Goal: Transaction & Acquisition: Download file/media

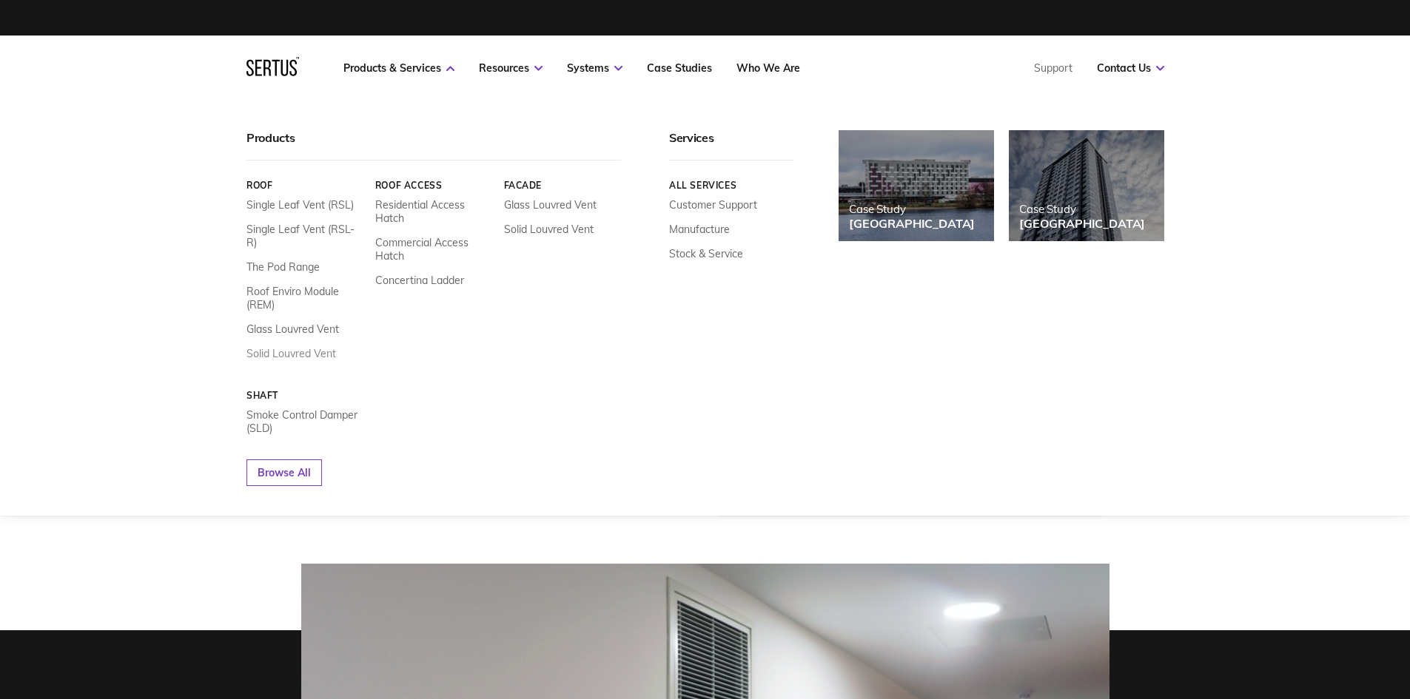
click at [323, 347] on link "Solid Louvred Vent" at bounding box center [291, 353] width 90 height 13
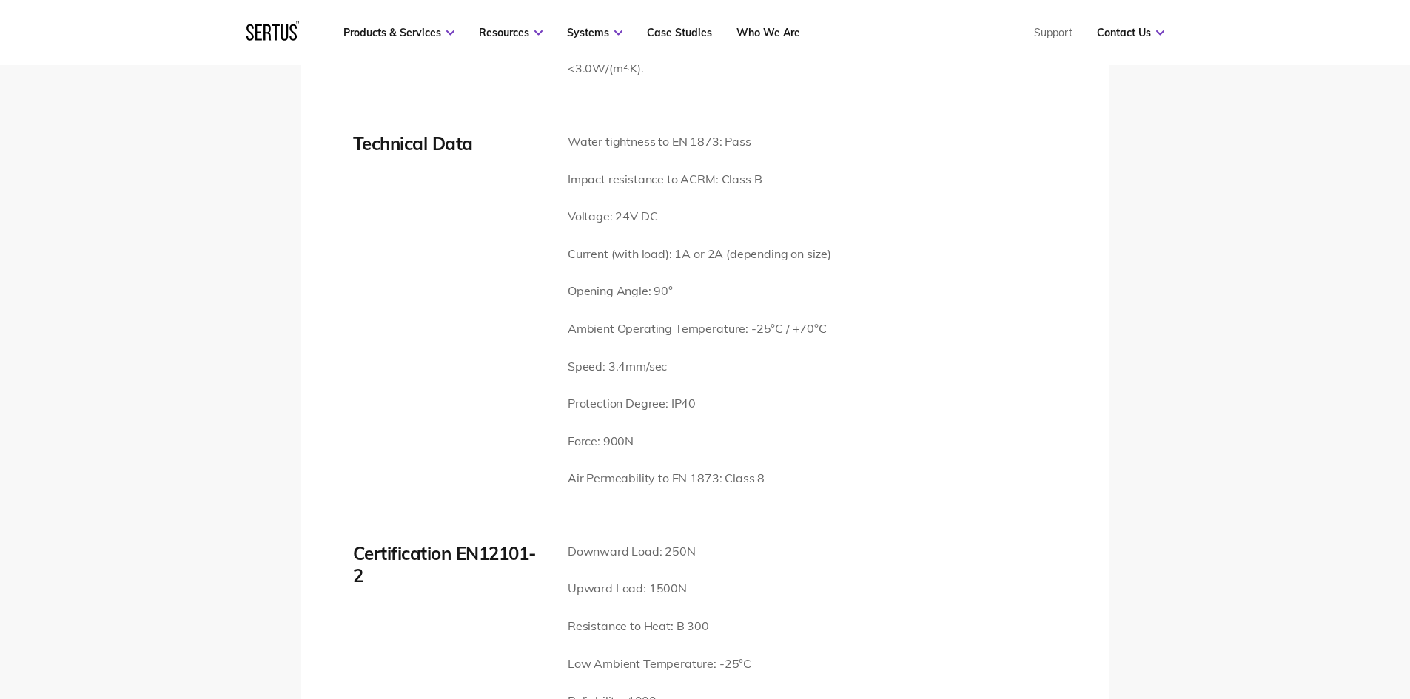
scroll to position [2072, 0]
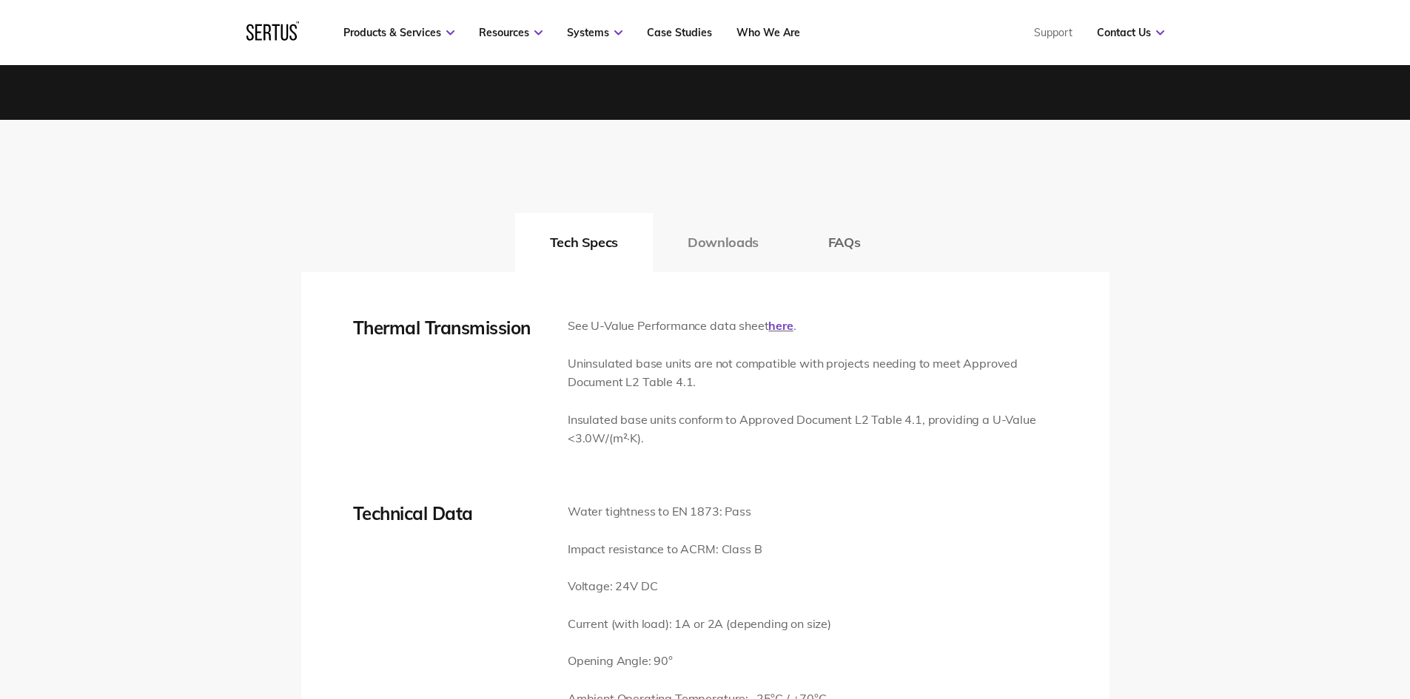
click at [704, 243] on button "Downloads" at bounding box center [723, 242] width 141 height 59
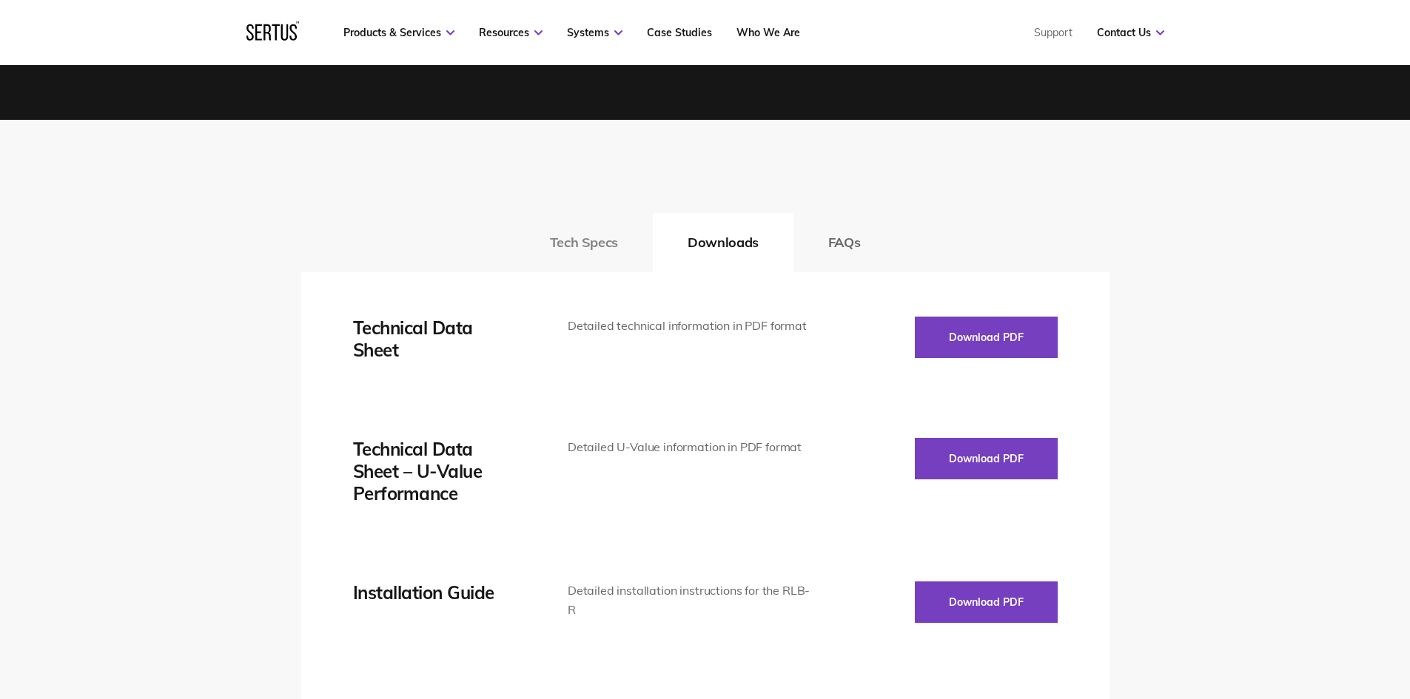
click at [608, 245] on button "Tech Specs" at bounding box center [584, 242] width 138 height 59
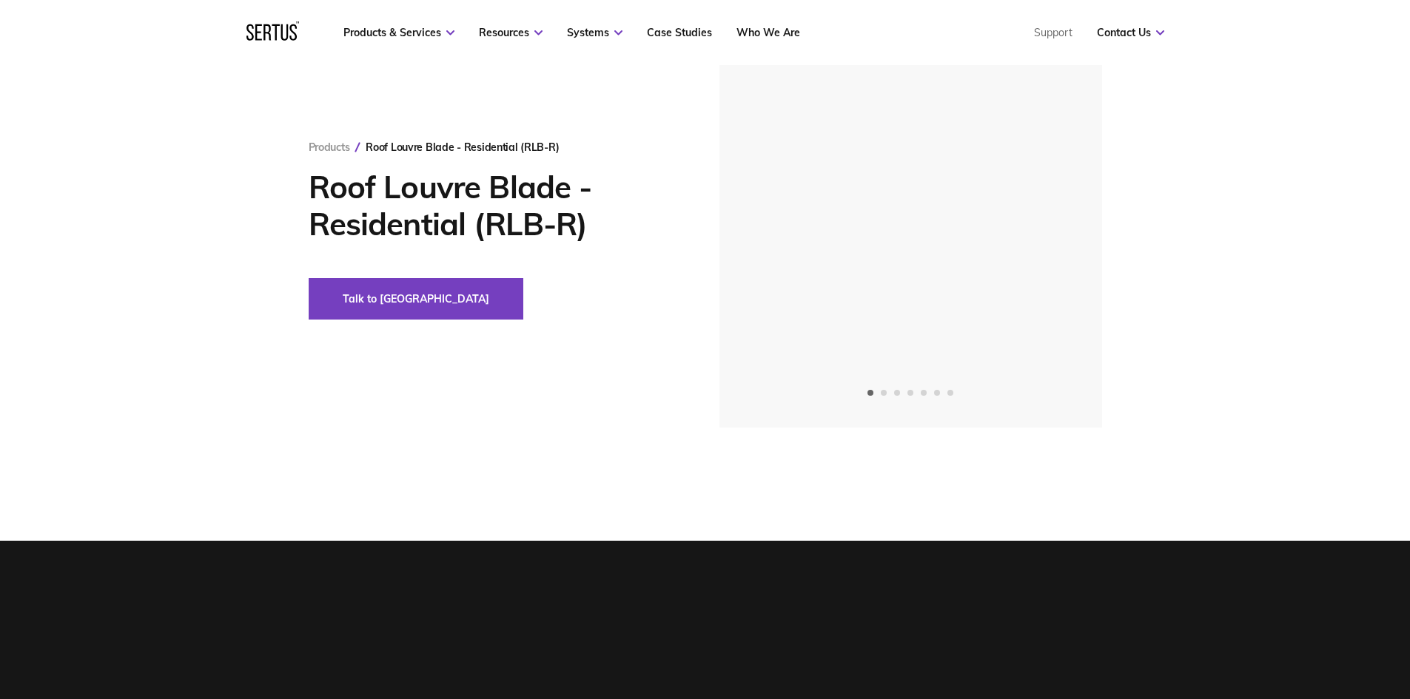
scroll to position [74, 0]
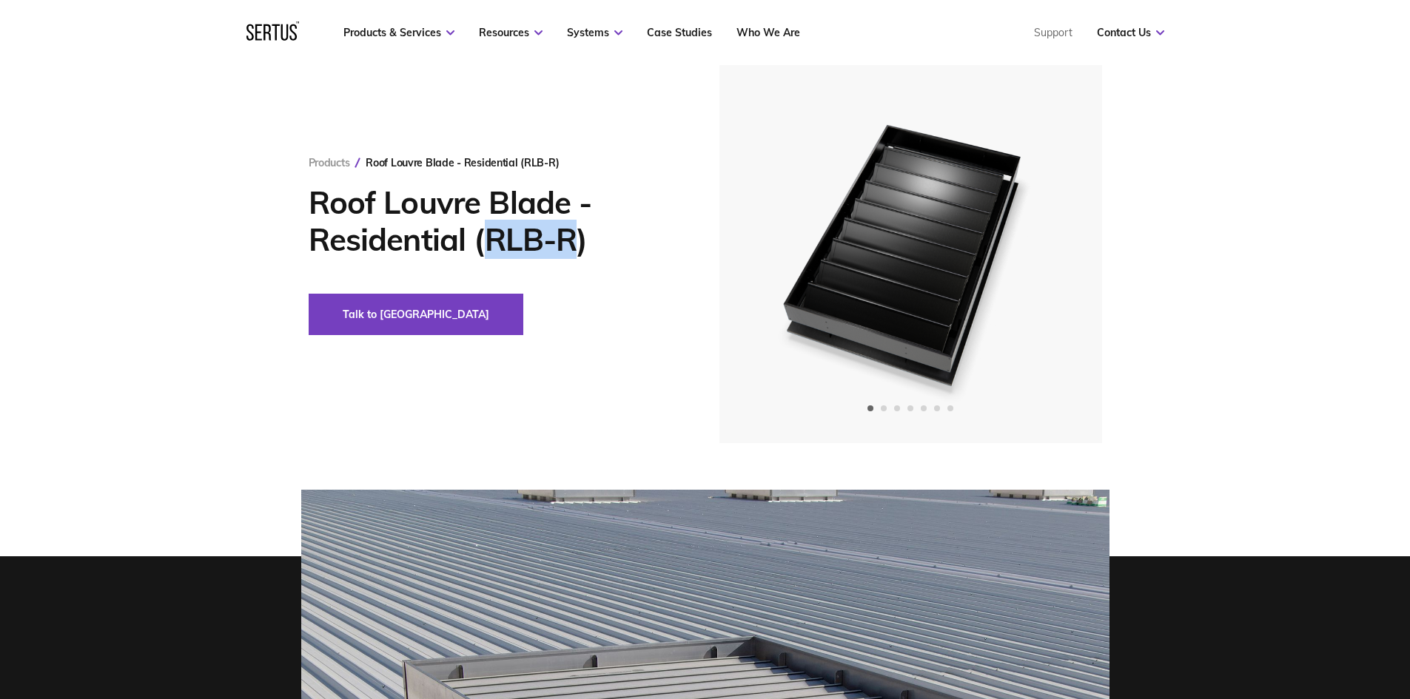
drag, startPoint x: 576, startPoint y: 245, endPoint x: 485, endPoint y: 240, distance: 91.1
click at [485, 240] on h1 "Roof Louvre Blade - Residential (RLB-R)" at bounding box center [492, 221] width 366 height 74
copy h1 "RLB-R"
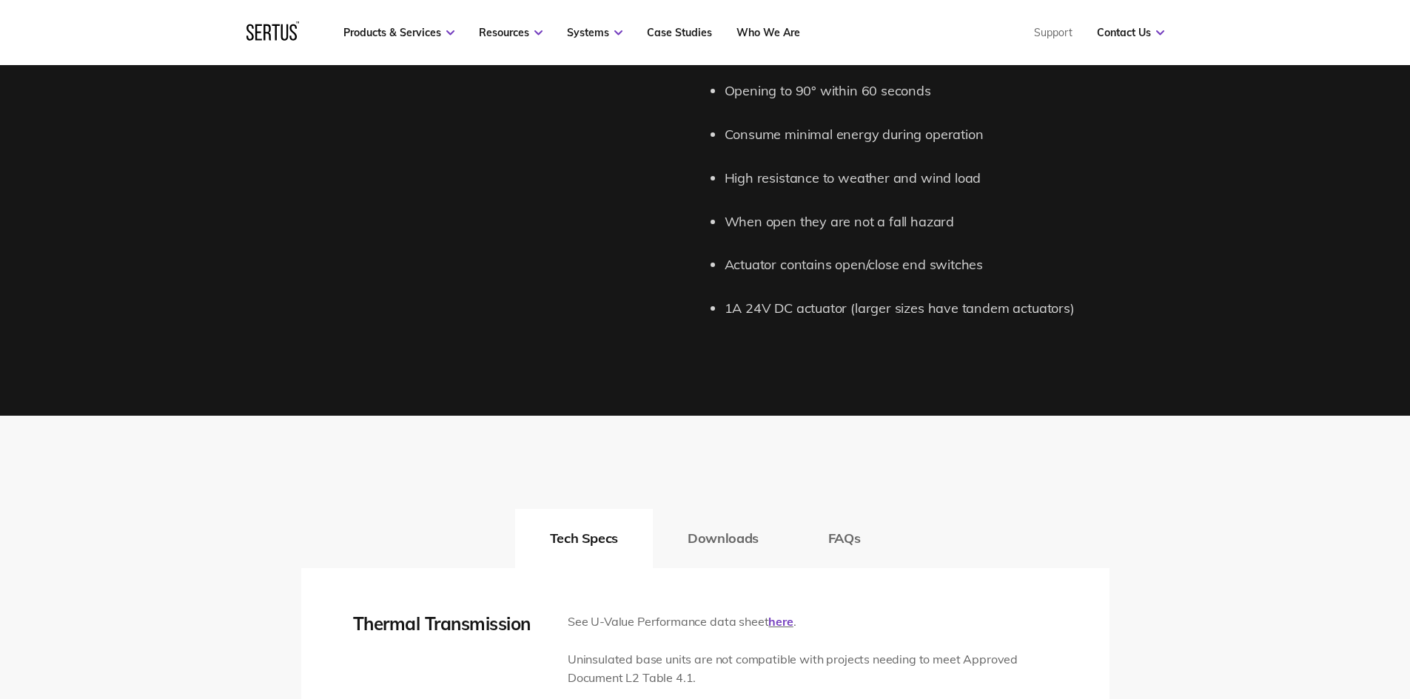
scroll to position [2146, 0]
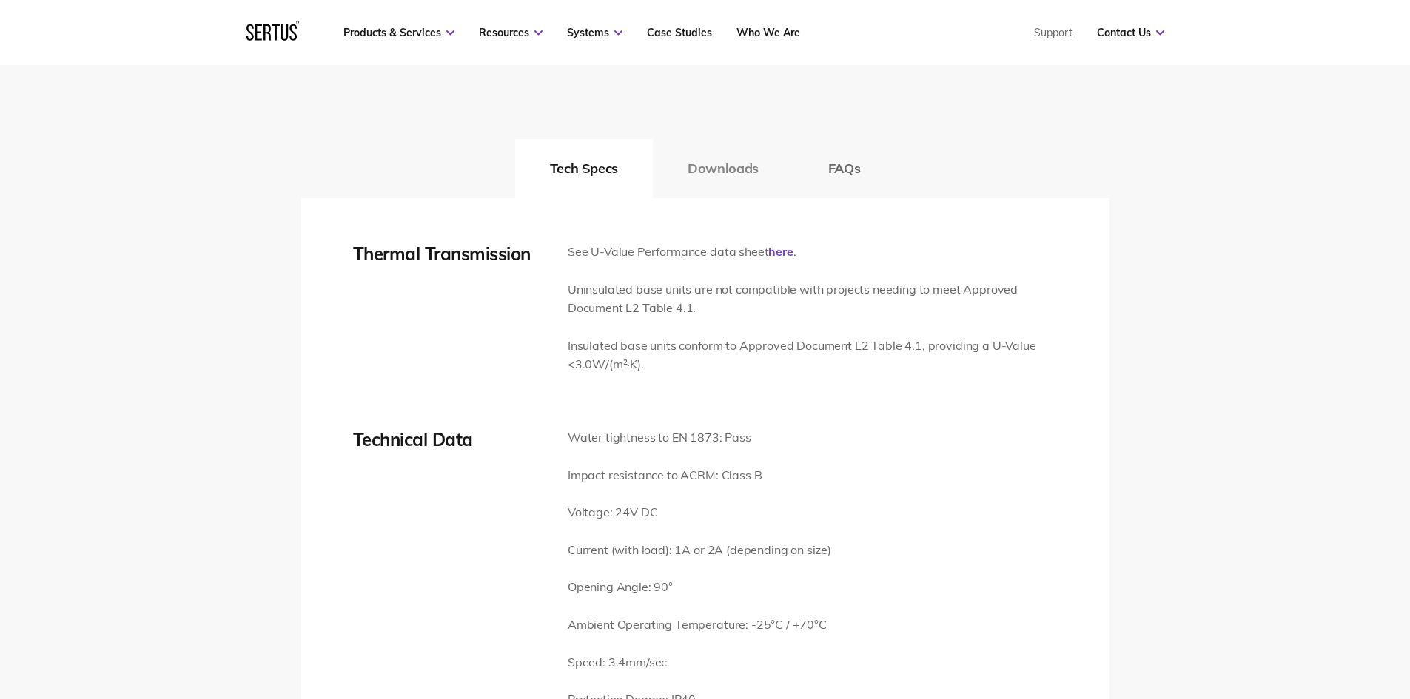
click at [707, 175] on button "Downloads" at bounding box center [723, 168] width 141 height 59
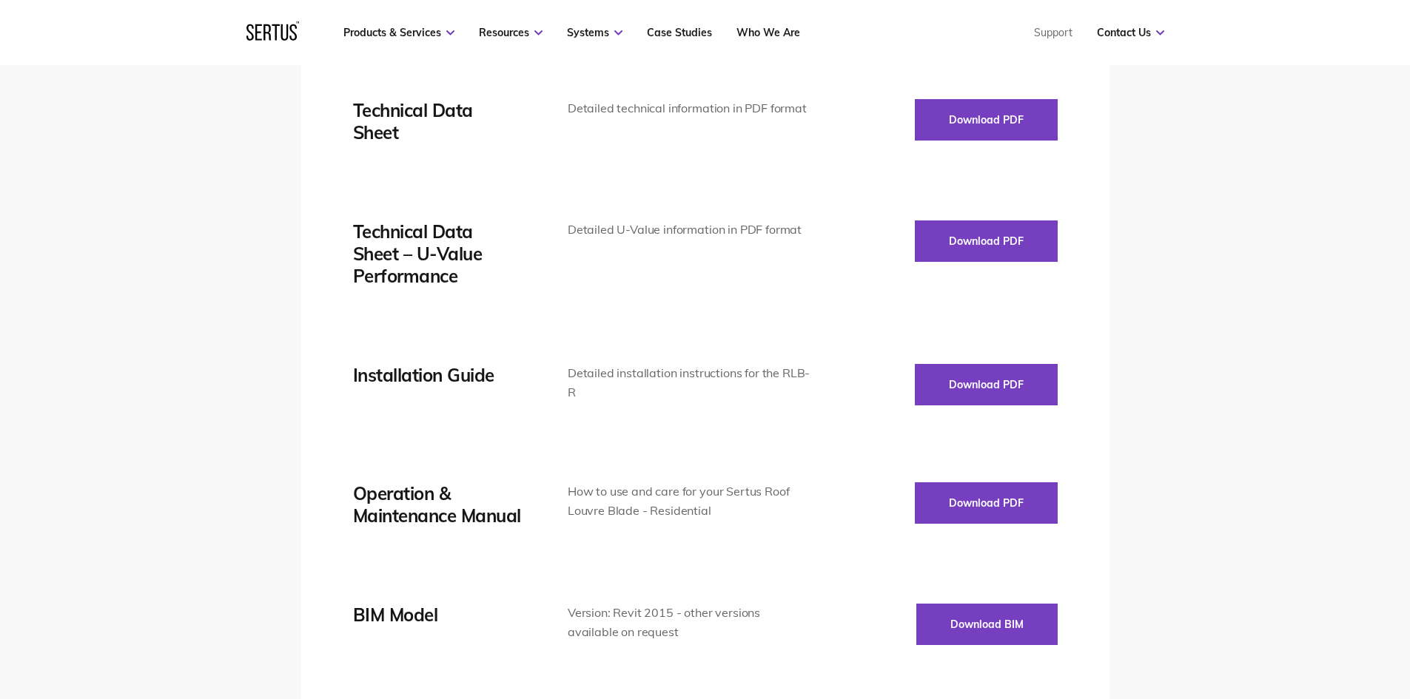
scroll to position [2294, 0]
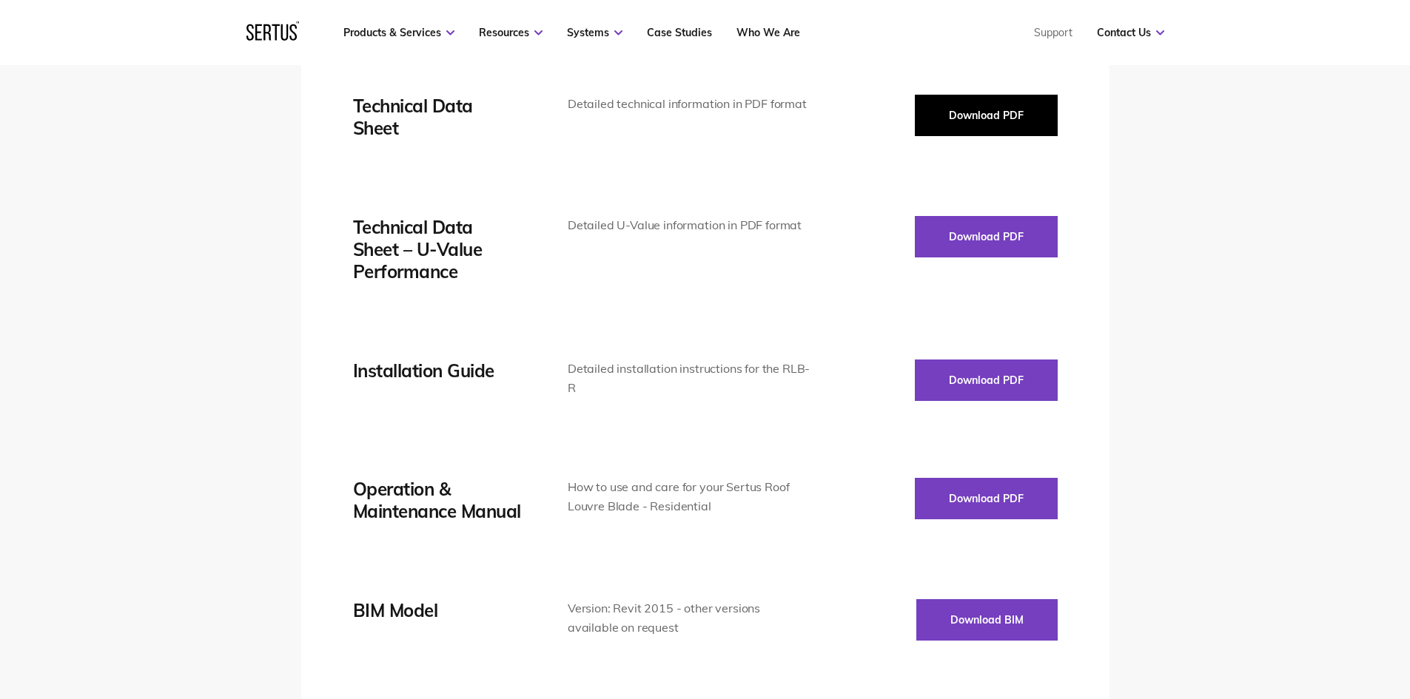
click at [944, 118] on button "Download PDF" at bounding box center [986, 115] width 143 height 41
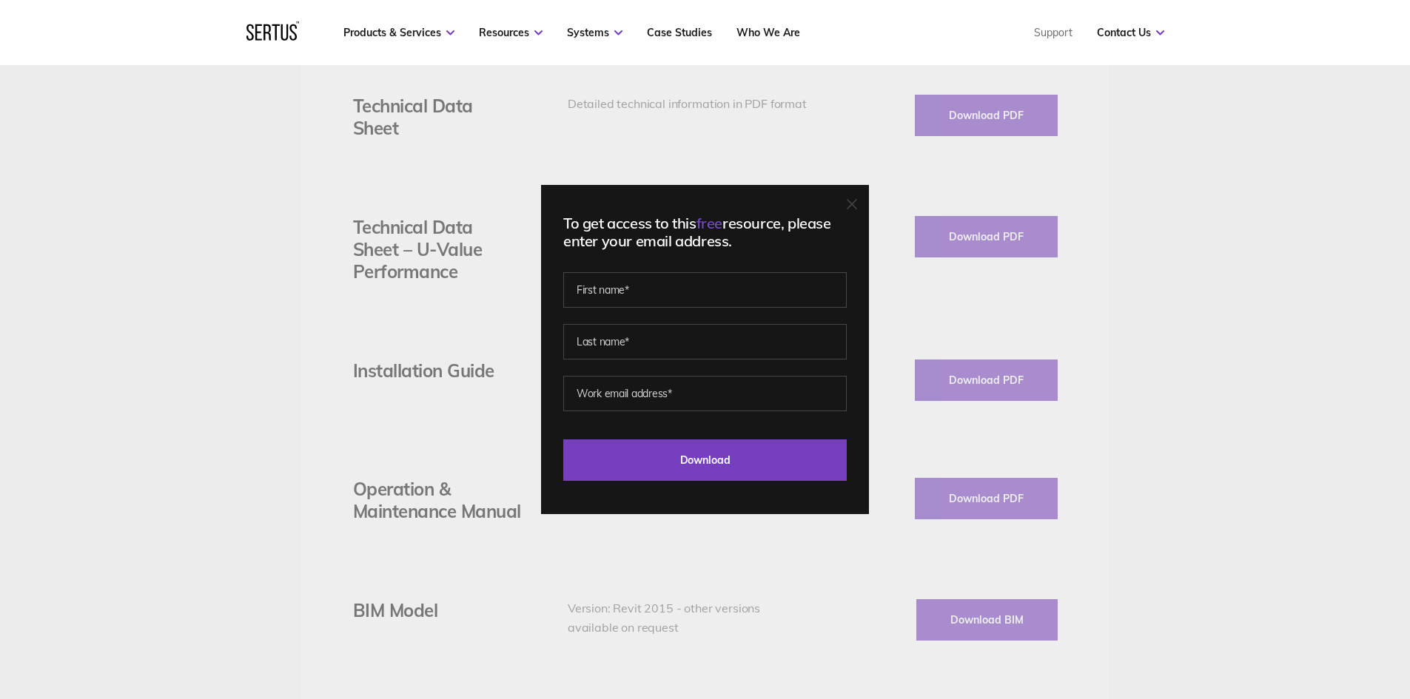
click at [670, 258] on div "To get access to this free resource, please enter your email address. Last Down…" at bounding box center [705, 349] width 328 height 329
click at [667, 280] on input "text" at bounding box center [704, 290] width 283 height 36
type input "chaim"
type input "kesselman"
click at [667, 402] on input "email" at bounding box center [704, 394] width 283 height 36
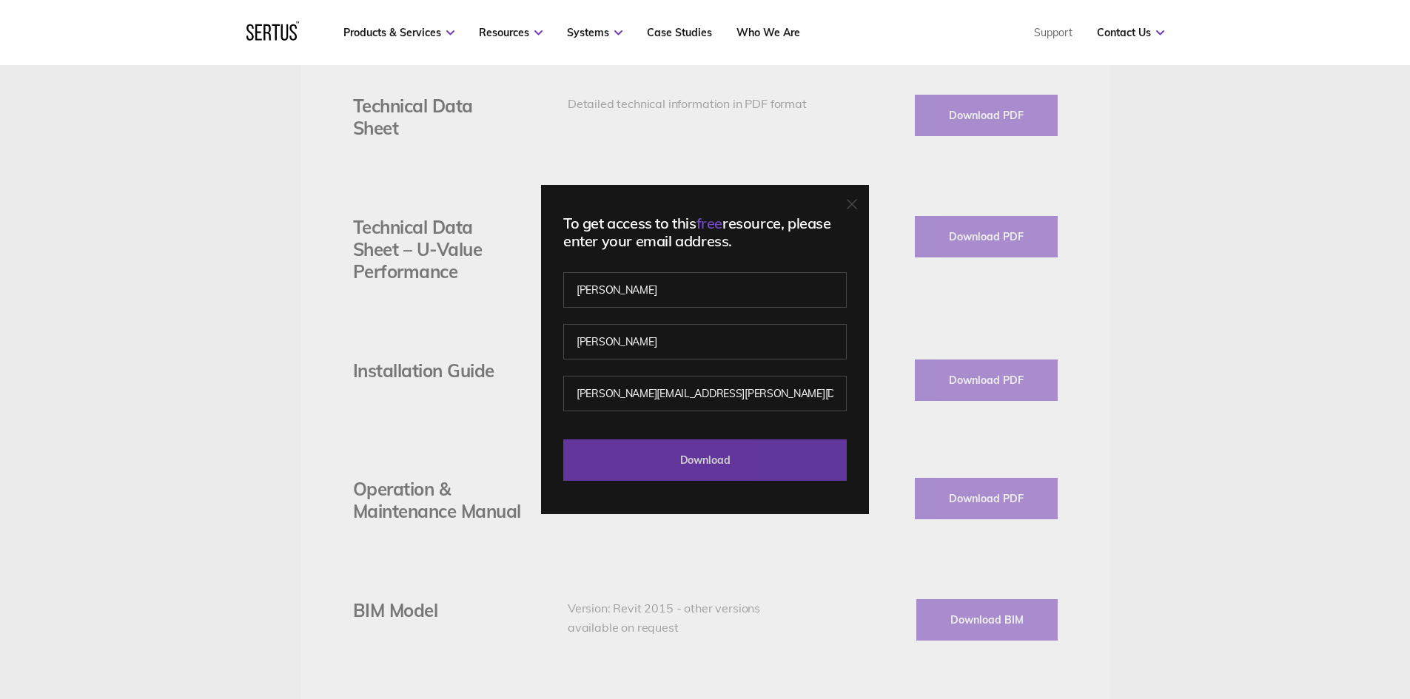
click at [645, 462] on input "Download" at bounding box center [704, 460] width 283 height 41
click at [728, 457] on input "Download" at bounding box center [704, 460] width 283 height 41
click at [670, 444] on input "Download" at bounding box center [704, 460] width 283 height 41
click at [734, 385] on input "kesselman.sarah@gmail.com" at bounding box center [704, 394] width 283 height 36
type input "cj@adlgroup.uk"
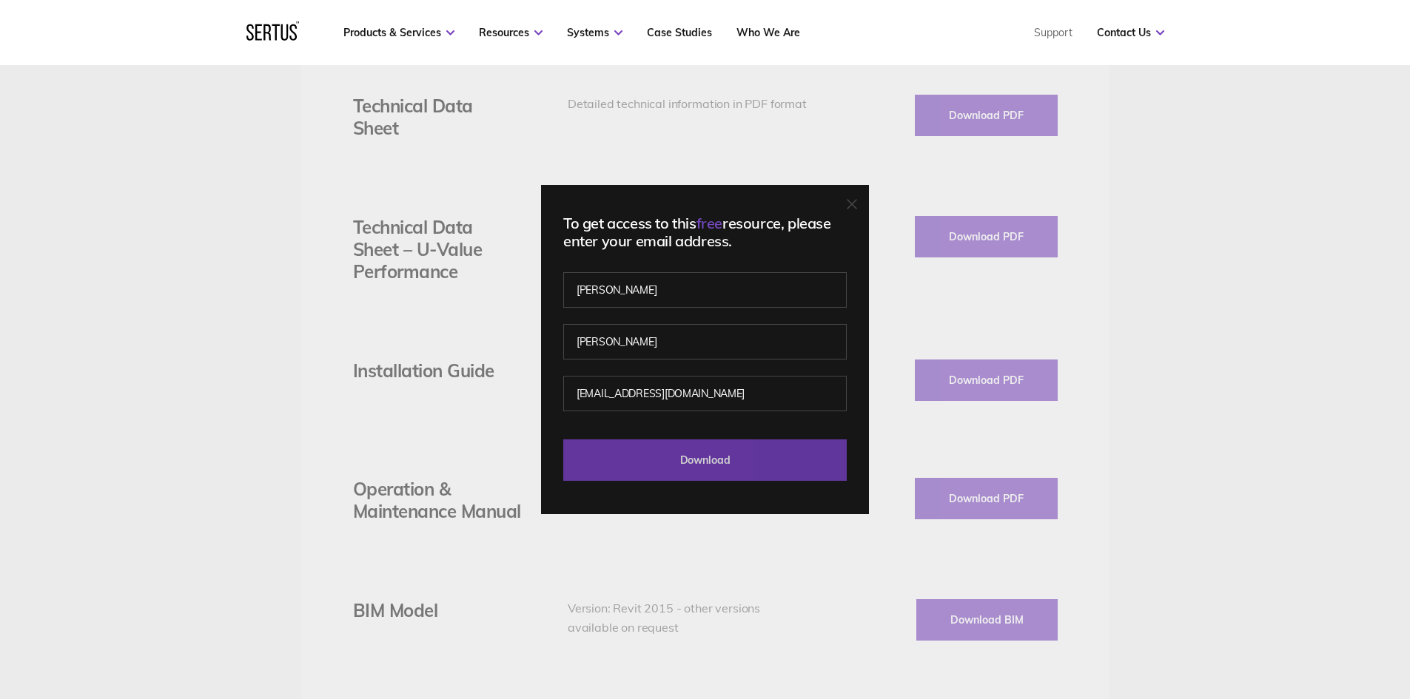
click at [711, 450] on input "Download" at bounding box center [704, 460] width 283 height 41
